Goal: Navigation & Orientation: Find specific page/section

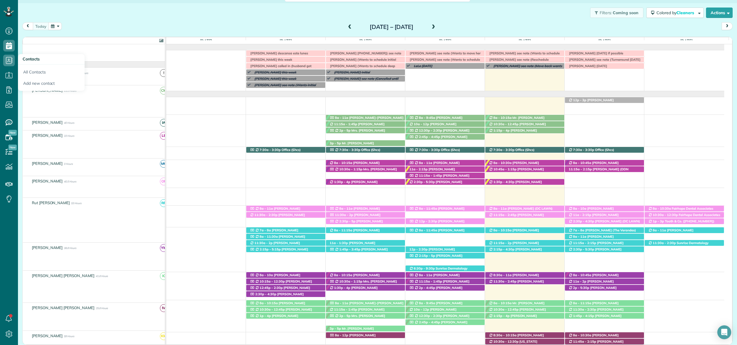
scroll to position [30, 0]
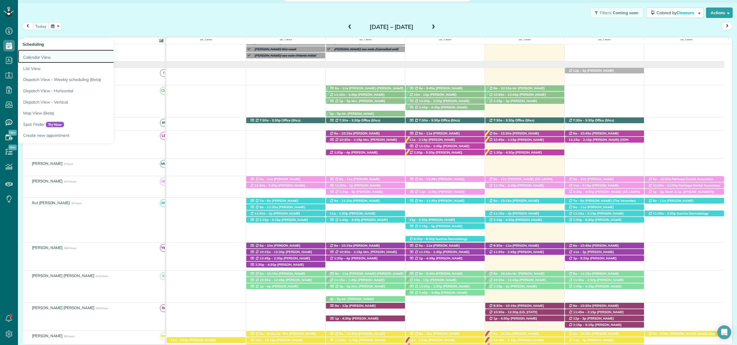
click at [25, 55] on link "Calendar View" at bounding box center [90, 56] width 145 height 13
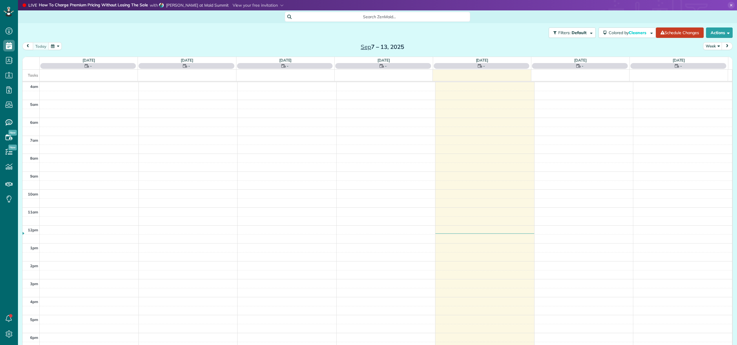
scroll to position [42, 0]
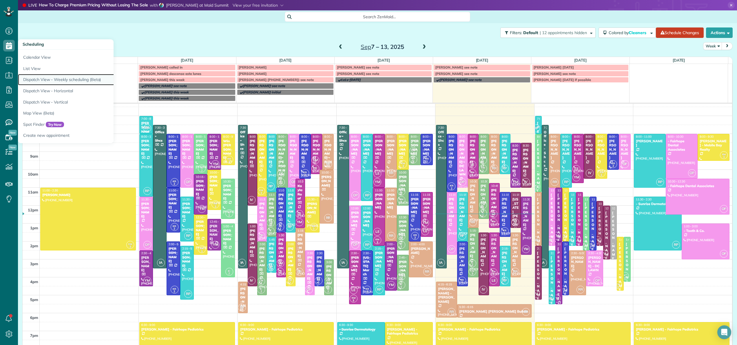
click at [35, 77] on link "Dispatch View - Weekly scheduling (Beta)" at bounding box center [90, 79] width 145 height 11
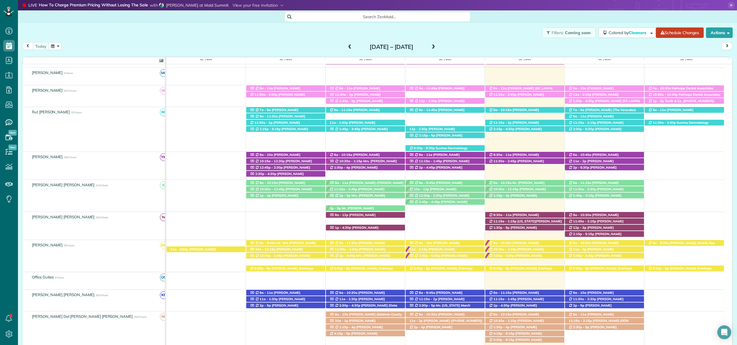
scroll to position [144, 0]
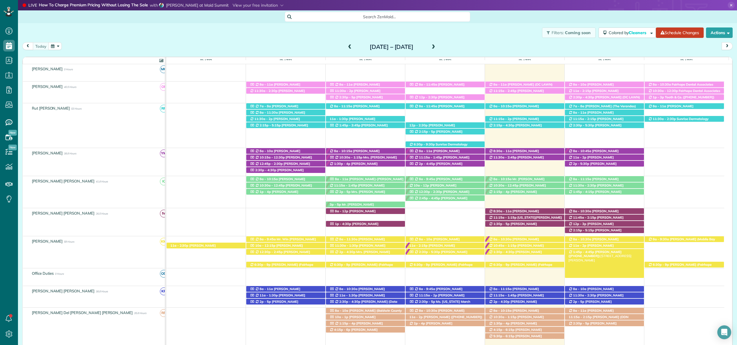
click at [612, 254] on span "Jessica Cook (+18503462081)" at bounding box center [594, 254] width 53 height 8
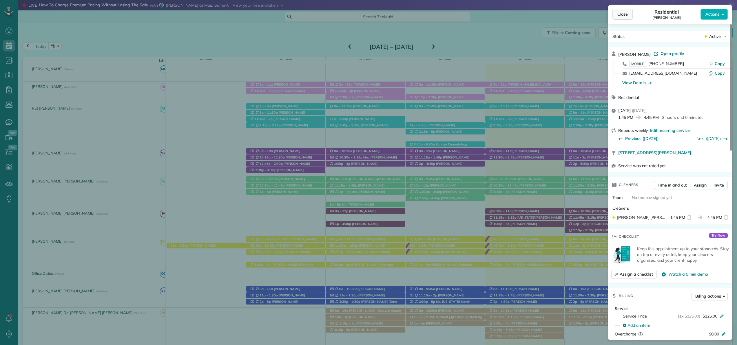
click at [627, 17] on button "Close" at bounding box center [622, 14] width 20 height 11
